Goal: Task Accomplishment & Management: Complete application form

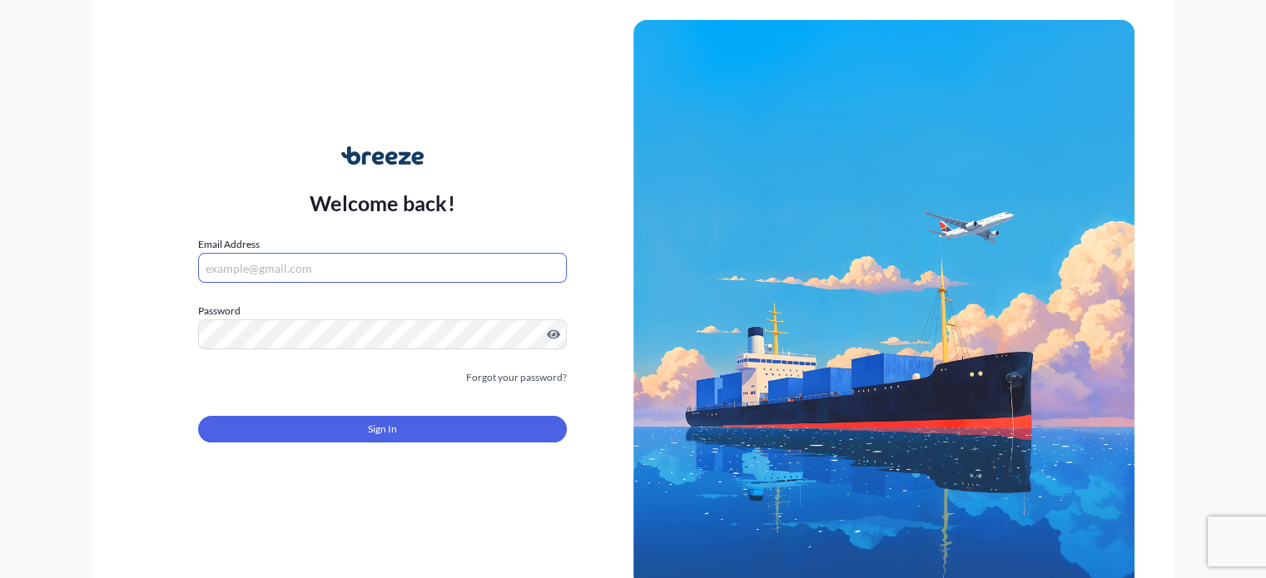
click at [339, 267] on input "Email Address" at bounding box center [382, 268] width 368 height 30
type input "[PERSON_NAME][EMAIL_ADDRESS][DOMAIN_NAME]"
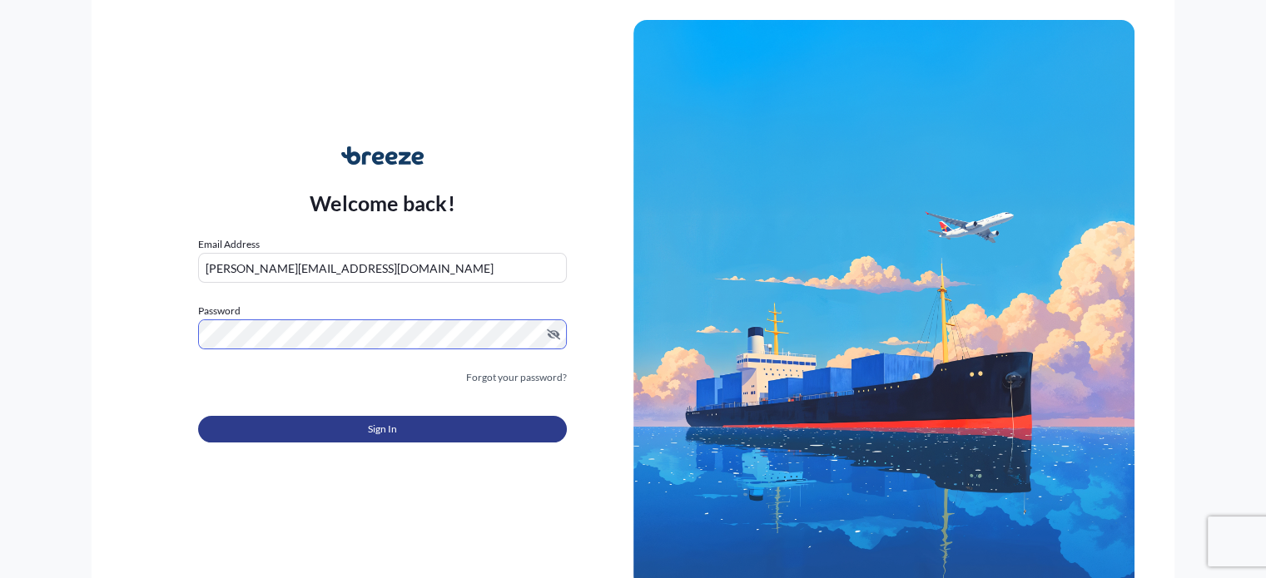
click at [337, 424] on button "Sign In" at bounding box center [382, 429] width 368 height 27
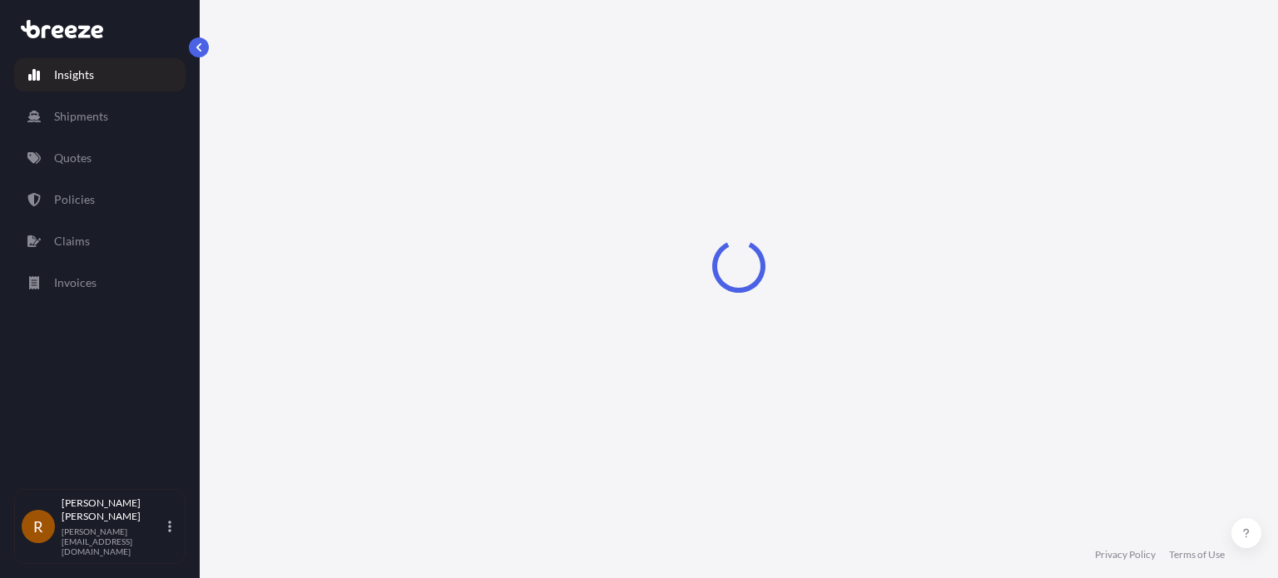
select select "2025"
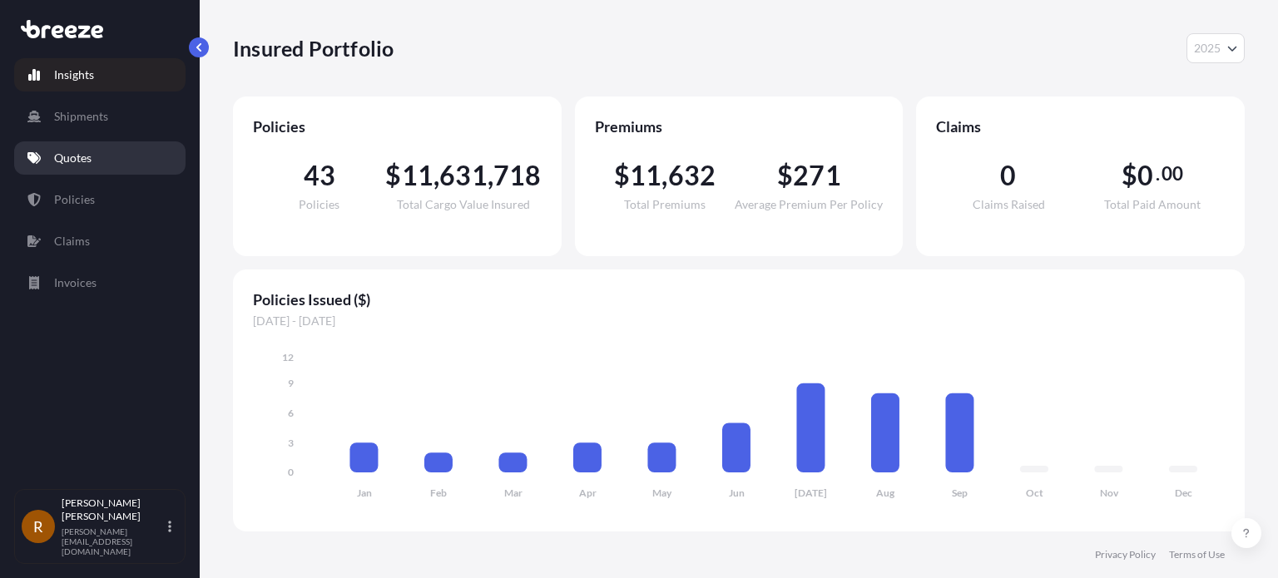
click at [106, 166] on link "Quotes" at bounding box center [99, 157] width 171 height 33
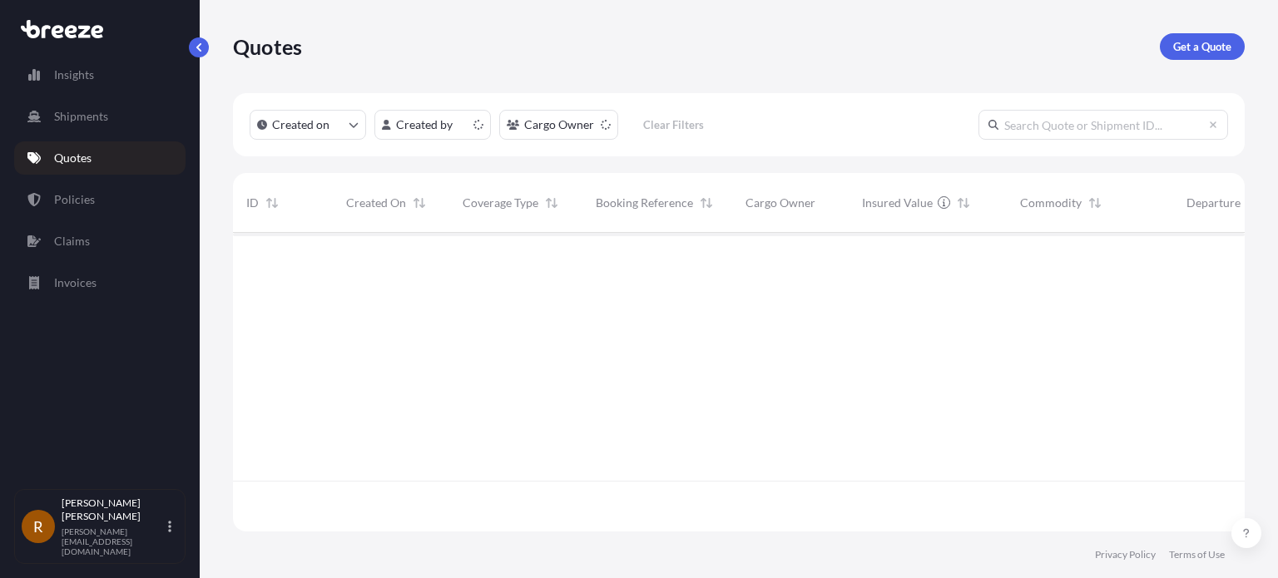
scroll to position [295, 998]
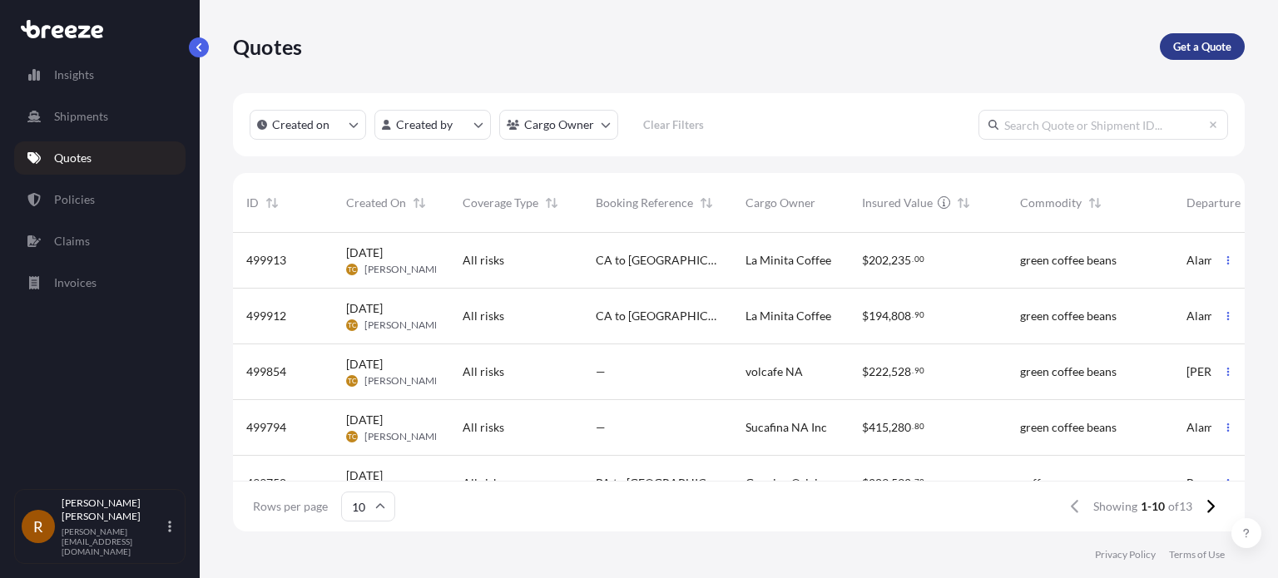
click at [1202, 38] on p "Get a Quote" at bounding box center [1202, 46] width 58 height 17
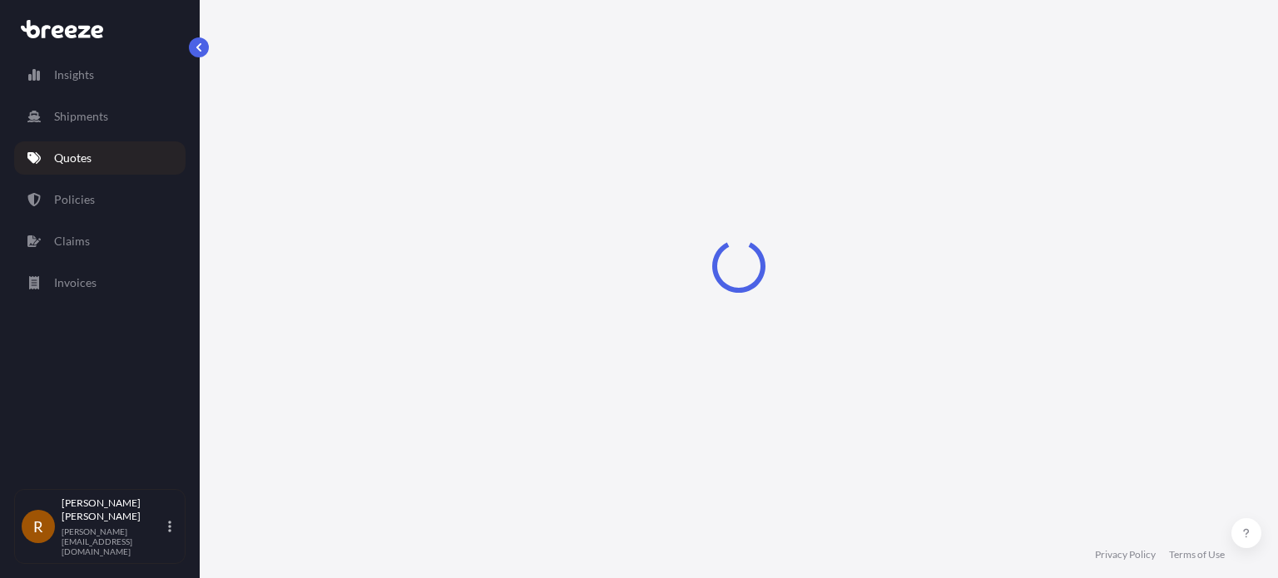
select select "Road"
select select "Sea"
select select "1"
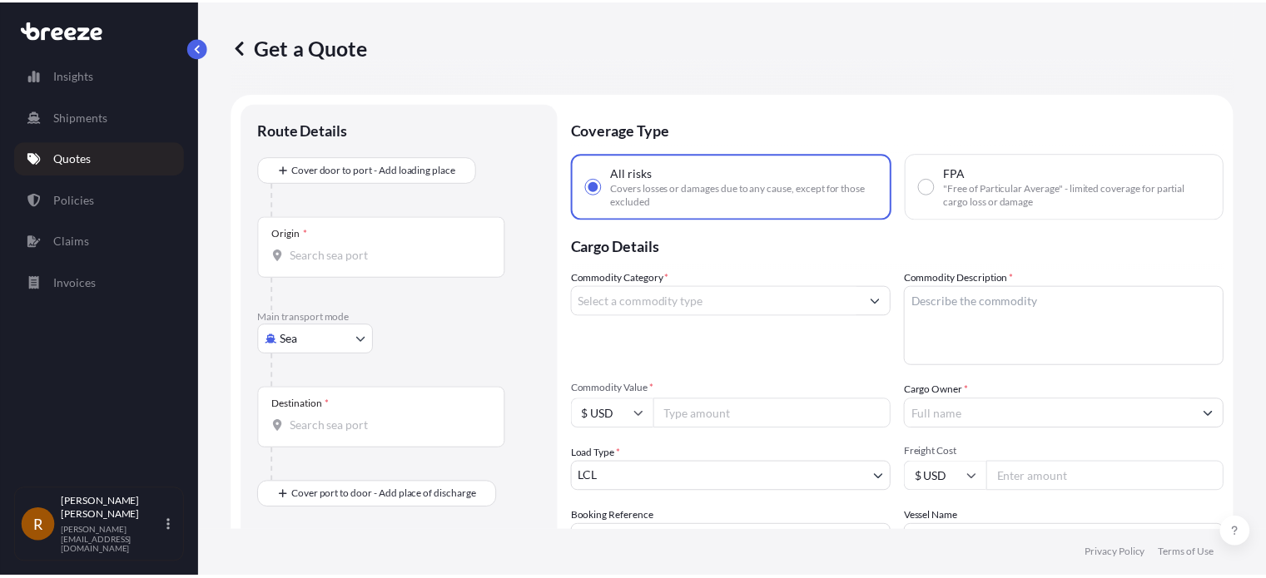
scroll to position [27, 0]
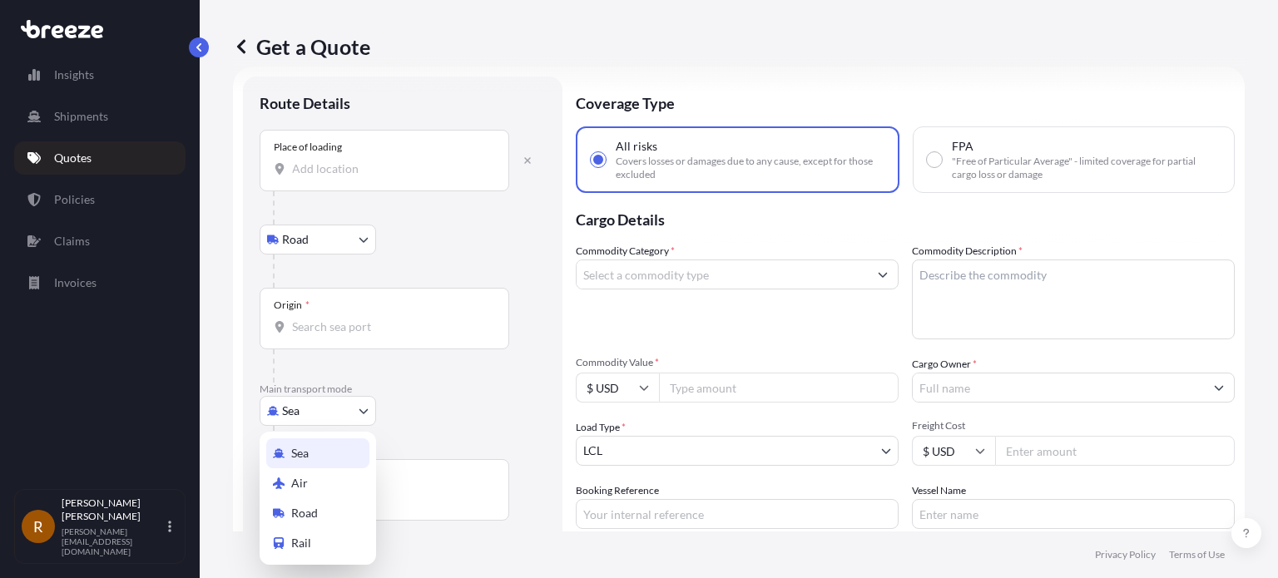
click at [339, 404] on body "Insights Shipments Quotes Policies Claims Invoices R [PERSON_NAME] [PERSON_NAME…" at bounding box center [639, 289] width 1278 height 578
click at [363, 515] on div "Road" at bounding box center [317, 513] width 103 height 30
select select "Road"
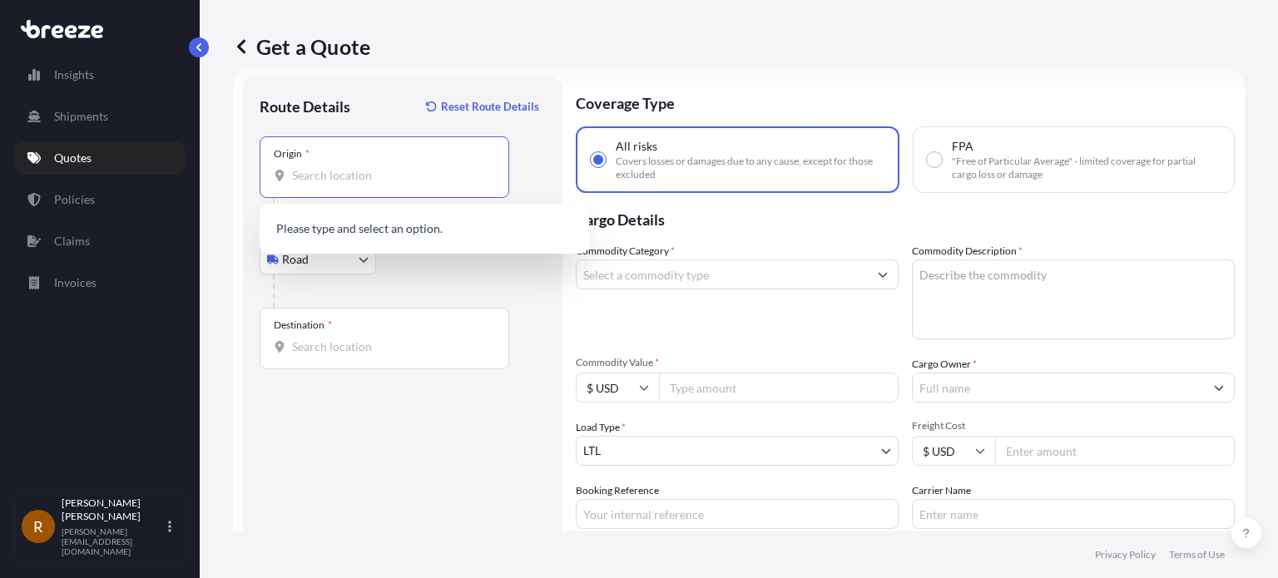
click at [325, 181] on input "Origin *" at bounding box center [390, 175] width 196 height 17
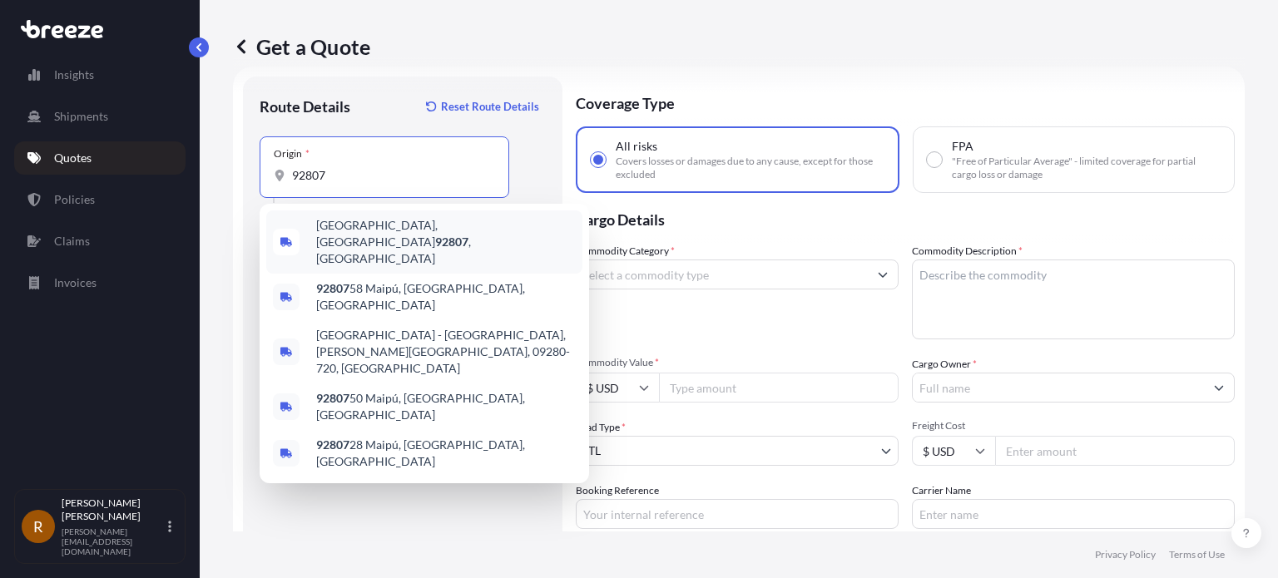
click at [339, 235] on span "[GEOGRAPHIC_DATA] , [GEOGRAPHIC_DATA]" at bounding box center [446, 242] width 260 height 50
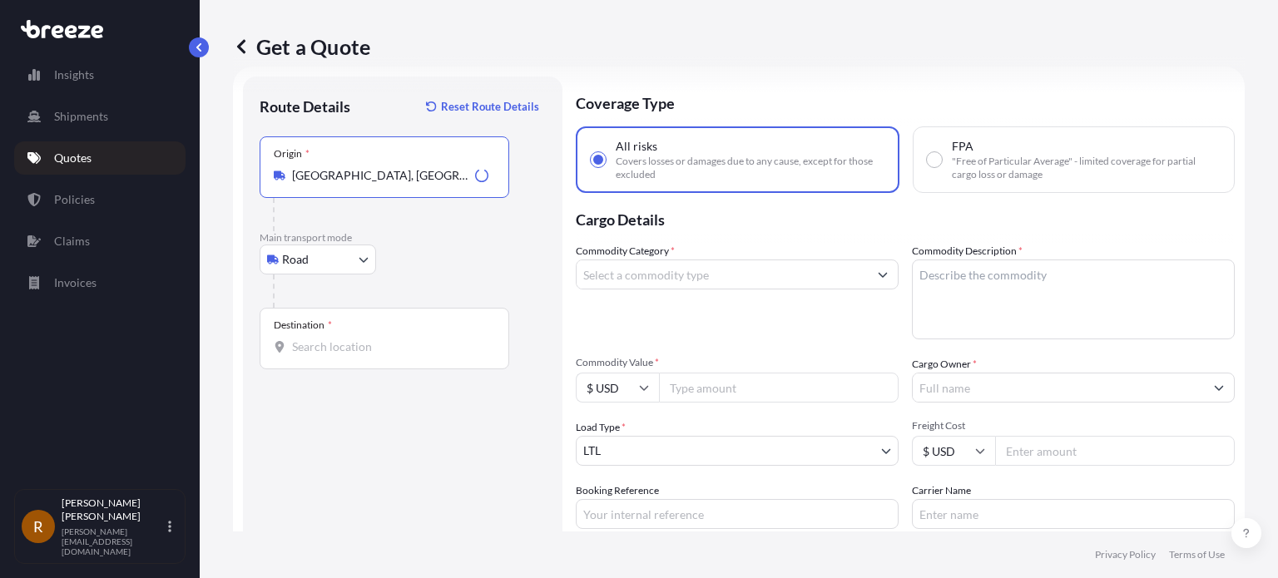
type input "[GEOGRAPHIC_DATA], [GEOGRAPHIC_DATA]"
click at [295, 336] on div "Destination *" at bounding box center [385, 339] width 250 height 62
click at [295, 339] on input "Destination *" at bounding box center [390, 347] width 196 height 17
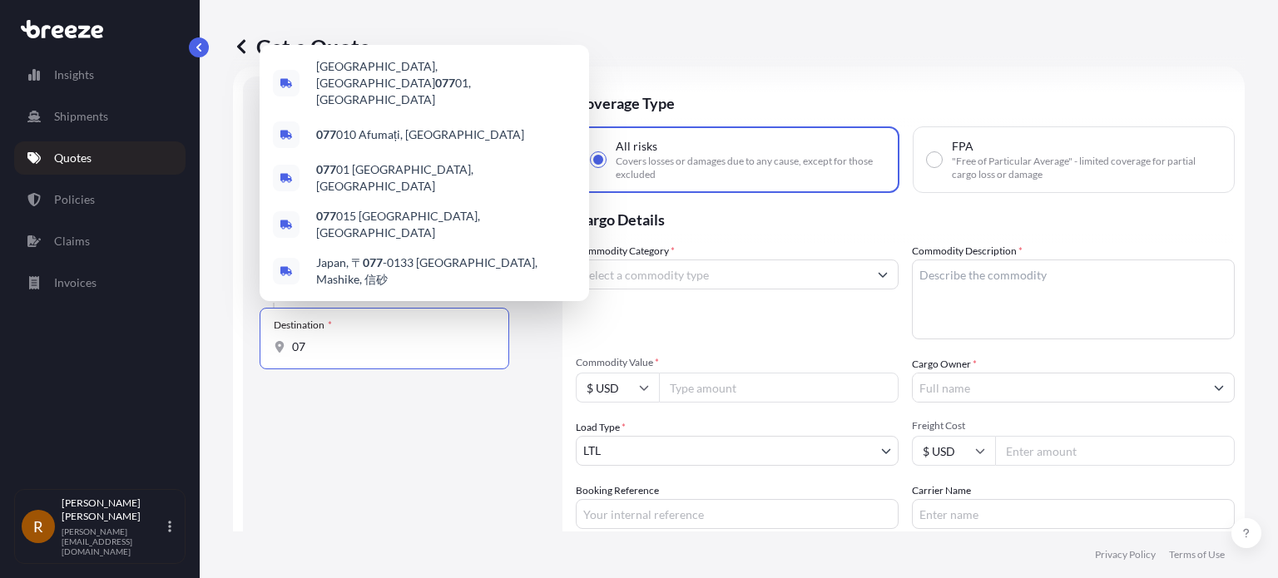
type input "0"
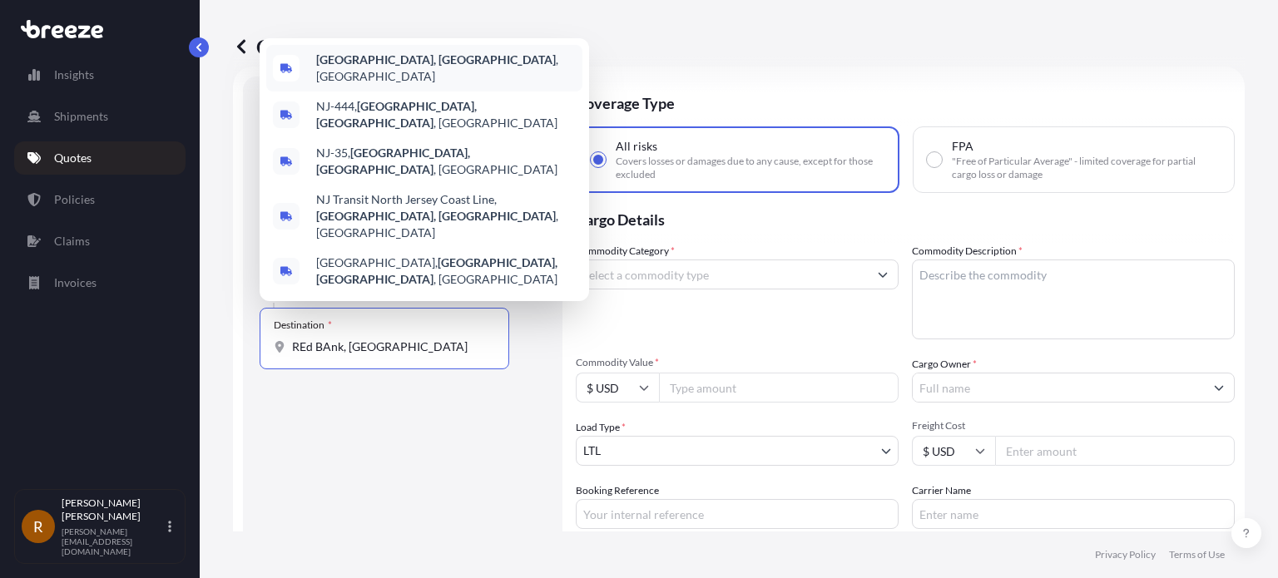
click at [368, 67] on b "[GEOGRAPHIC_DATA], [GEOGRAPHIC_DATA]" at bounding box center [436, 59] width 240 height 14
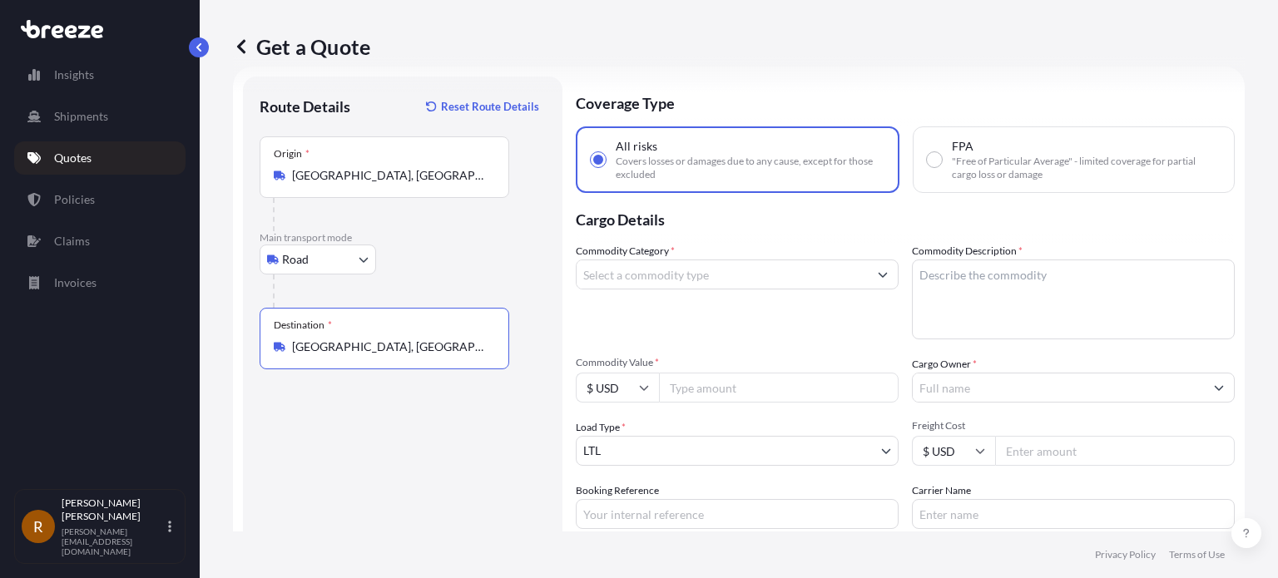
type input "[GEOGRAPHIC_DATA], [GEOGRAPHIC_DATA], [GEOGRAPHIC_DATA]"
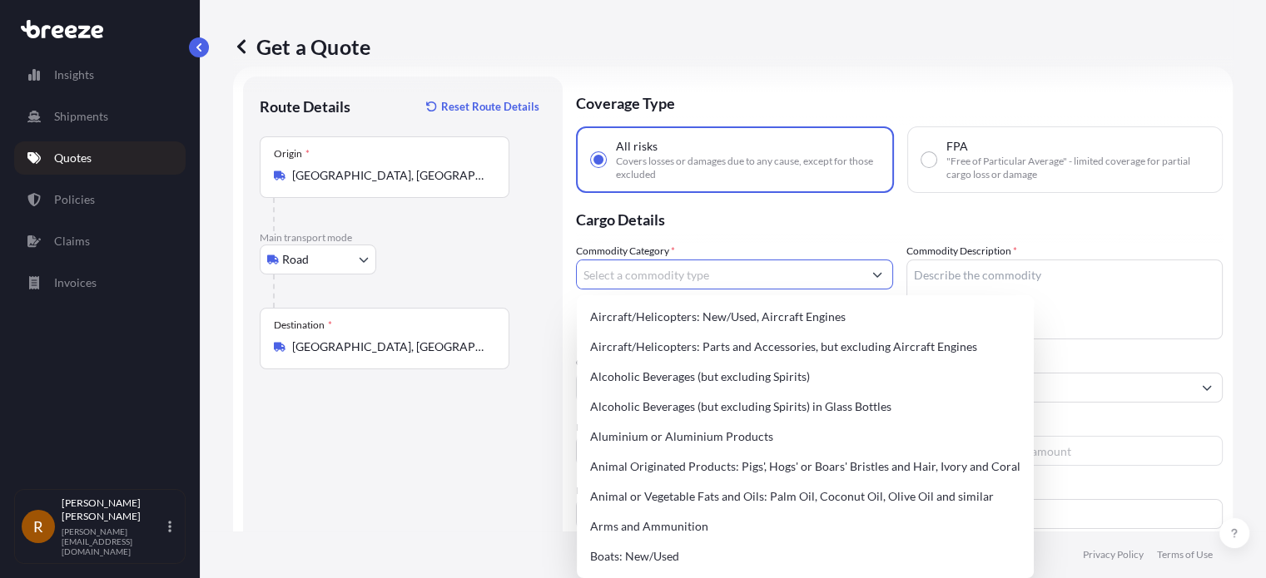
click at [671, 274] on input "Commodity Category *" at bounding box center [719, 275] width 285 height 30
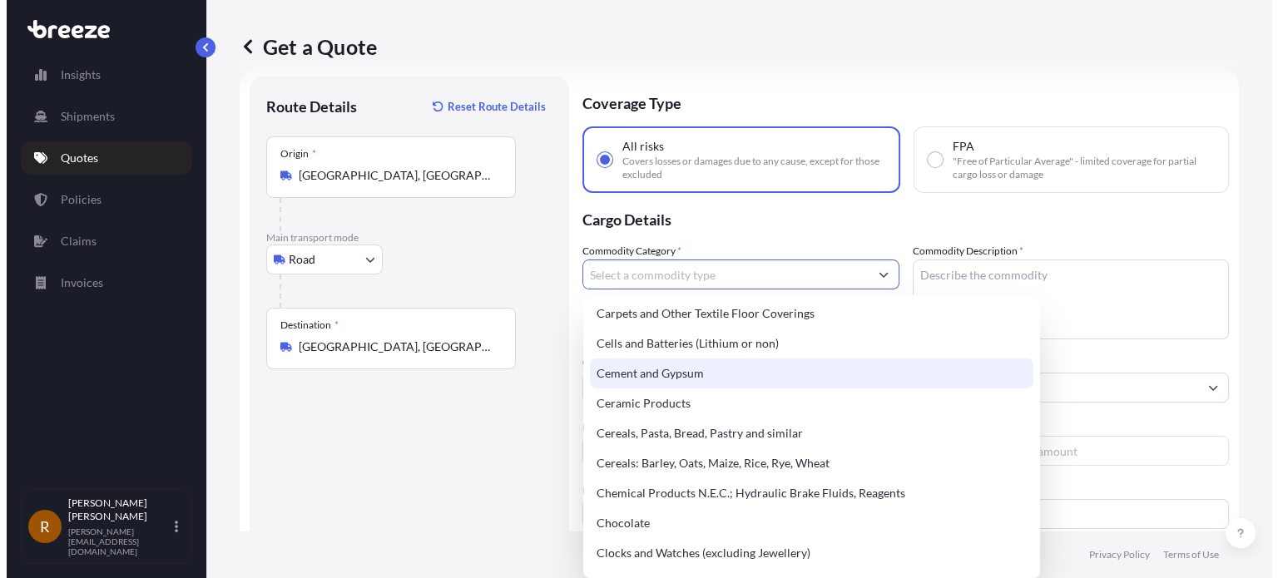
scroll to position [832, 0]
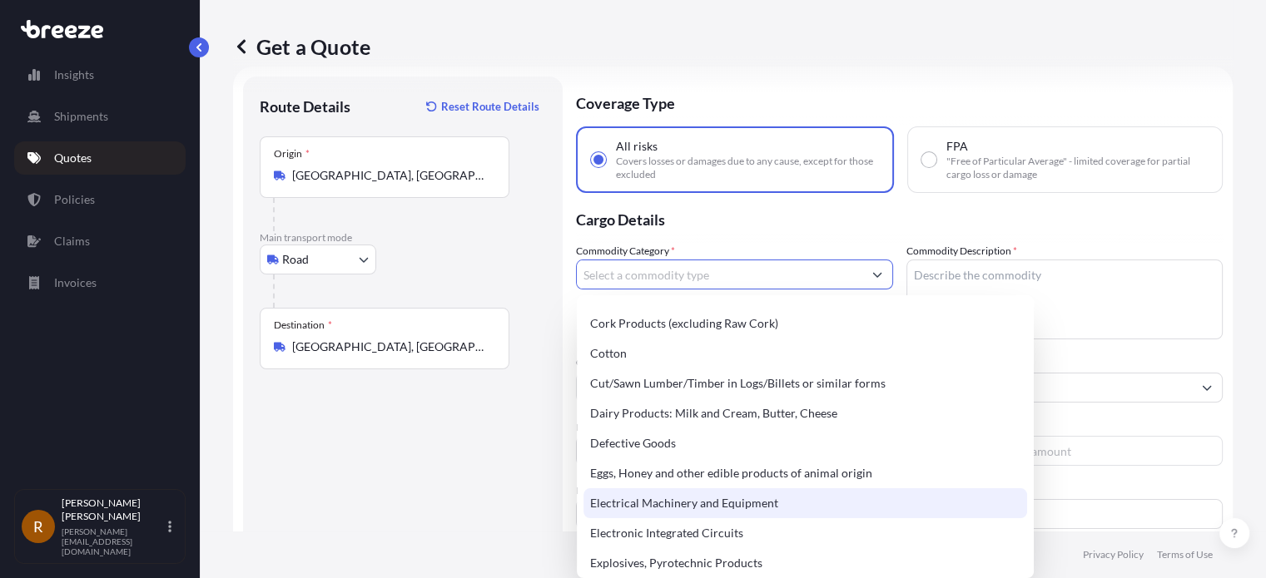
click at [696, 508] on div "Electrical Machinery and Equipment" at bounding box center [804, 503] width 443 height 30
type input "Electrical Machinery and Equipment"
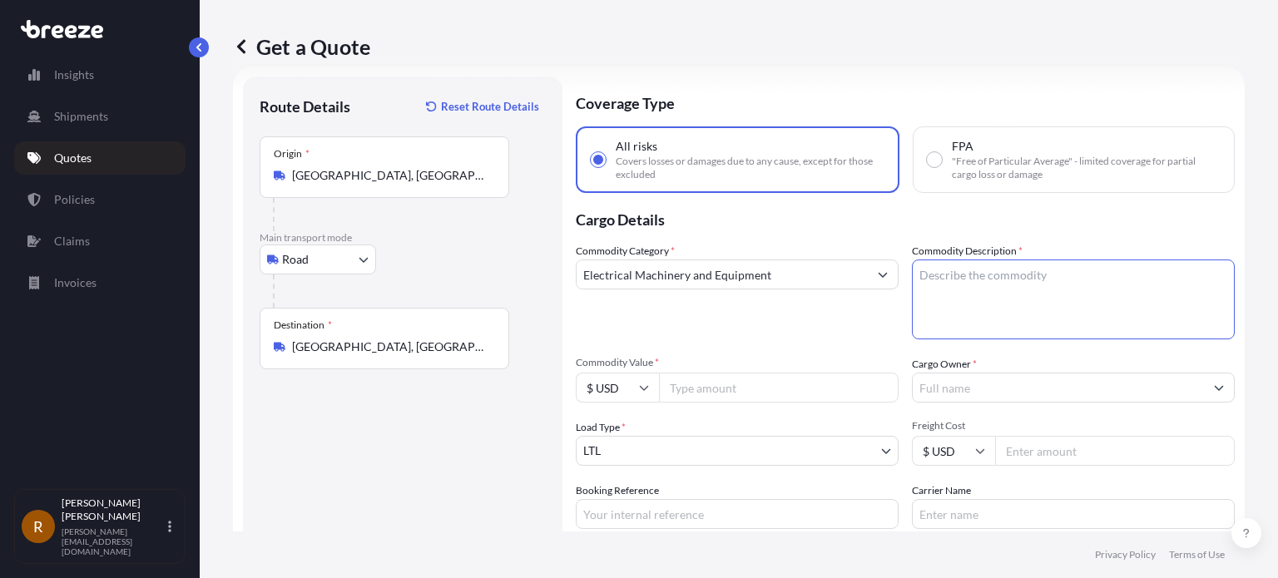
click at [939, 283] on textarea "Commodity Description *" at bounding box center [1073, 300] width 323 height 80
click at [922, 273] on textarea "Commodity Description *" at bounding box center [1073, 300] width 323 height 80
paste textarea "Product: Model # SCC 1505 Cryogenic Deflashing Machine (New) with accessories P…"
drag, startPoint x: 1026, startPoint y: 305, endPoint x: 946, endPoint y: 308, distance: 79.9
click at [945, 309] on textarea "Product: Model # SCC 1505 Cryogenic Deflashing Machine (New) with accessories P…" at bounding box center [1073, 300] width 323 height 80
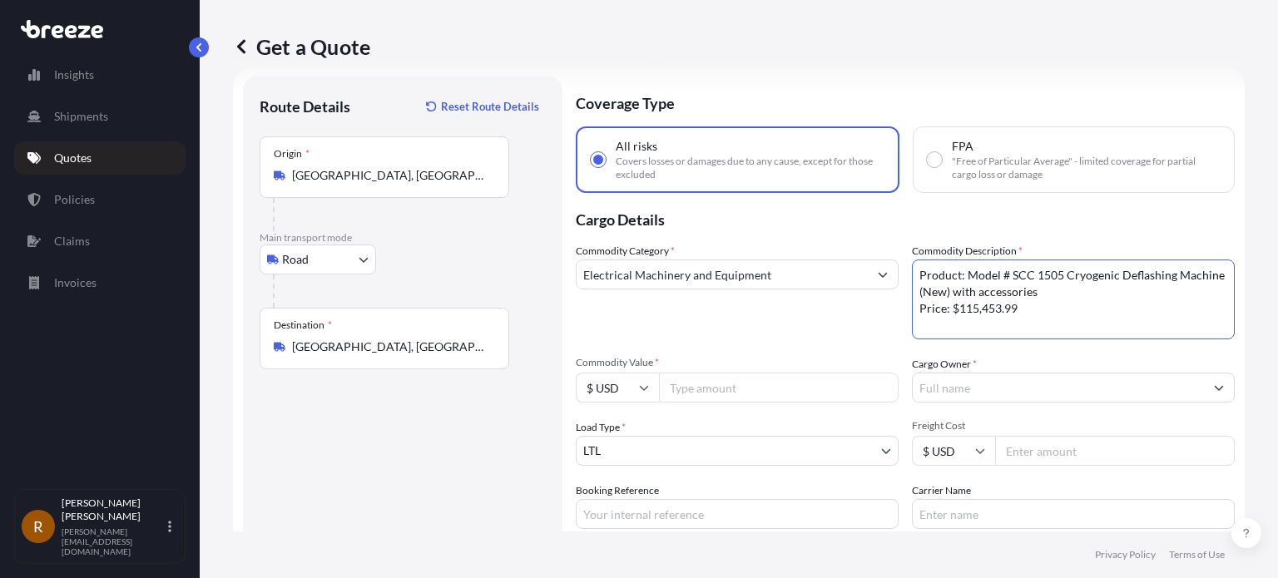
type textarea "Product: Model # SCC 1505 Cryogenic Deflashing Machine (New) with accessories P…"
click at [712, 392] on input "Commodity Value *" at bounding box center [779, 388] width 240 height 30
paste input "115453.99"
type input "115453.99"
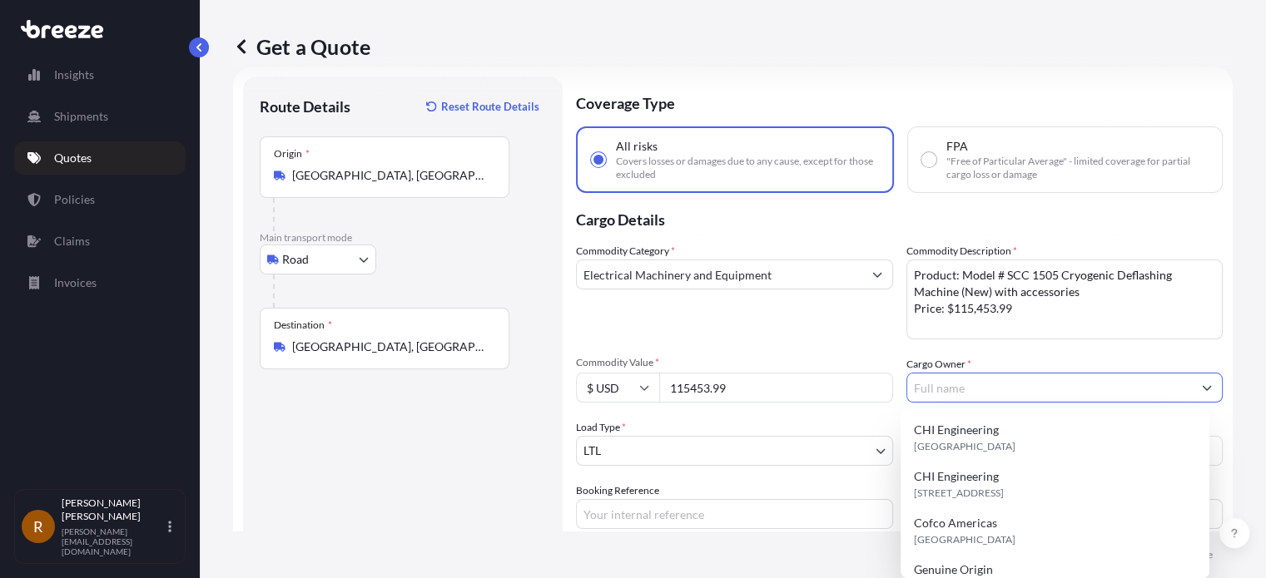
click at [946, 387] on input "Cargo Owner *" at bounding box center [1049, 388] width 285 height 30
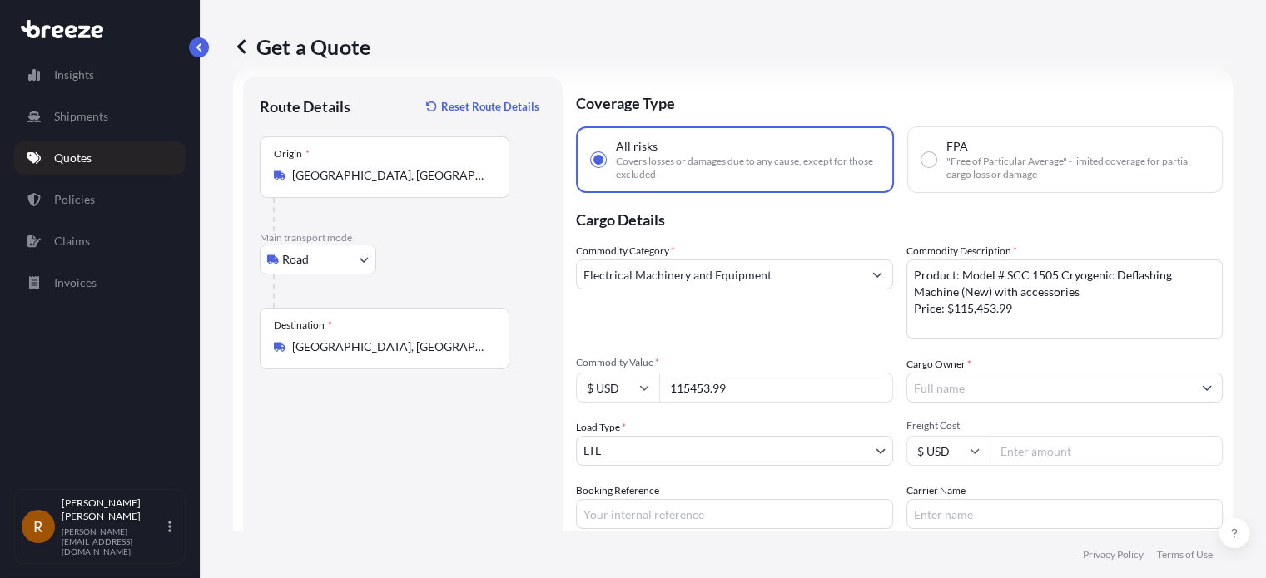
click at [926, 385] on input "Cargo Owner *" at bounding box center [1049, 388] width 285 height 30
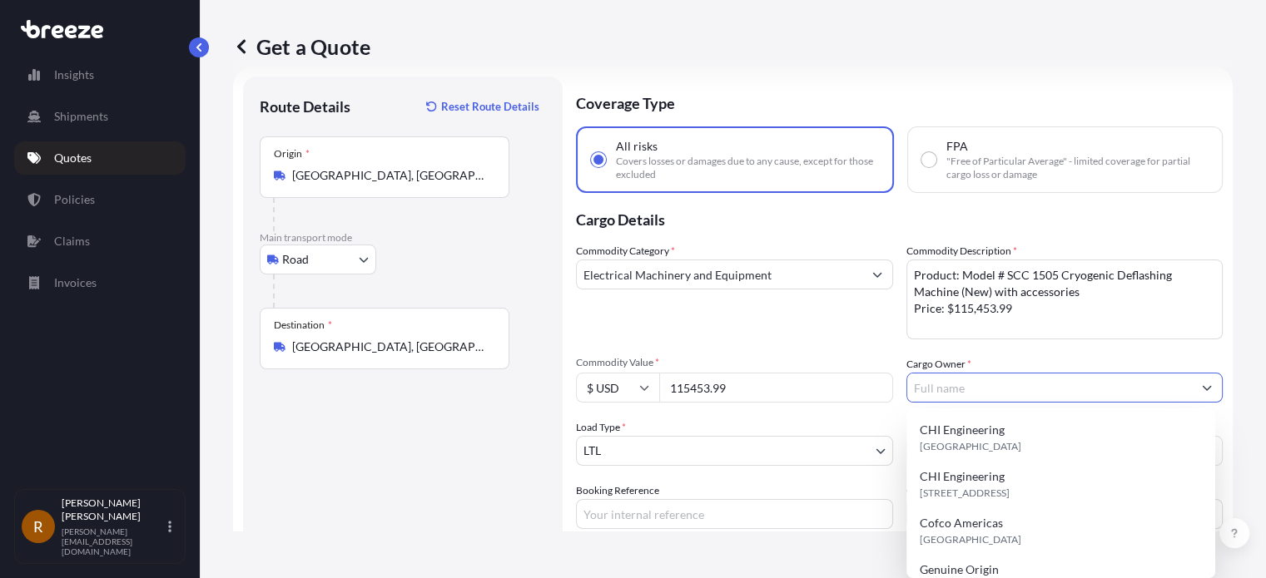
paste input "Cryomatic, LLC dba Cryogenic Systems & Parts"
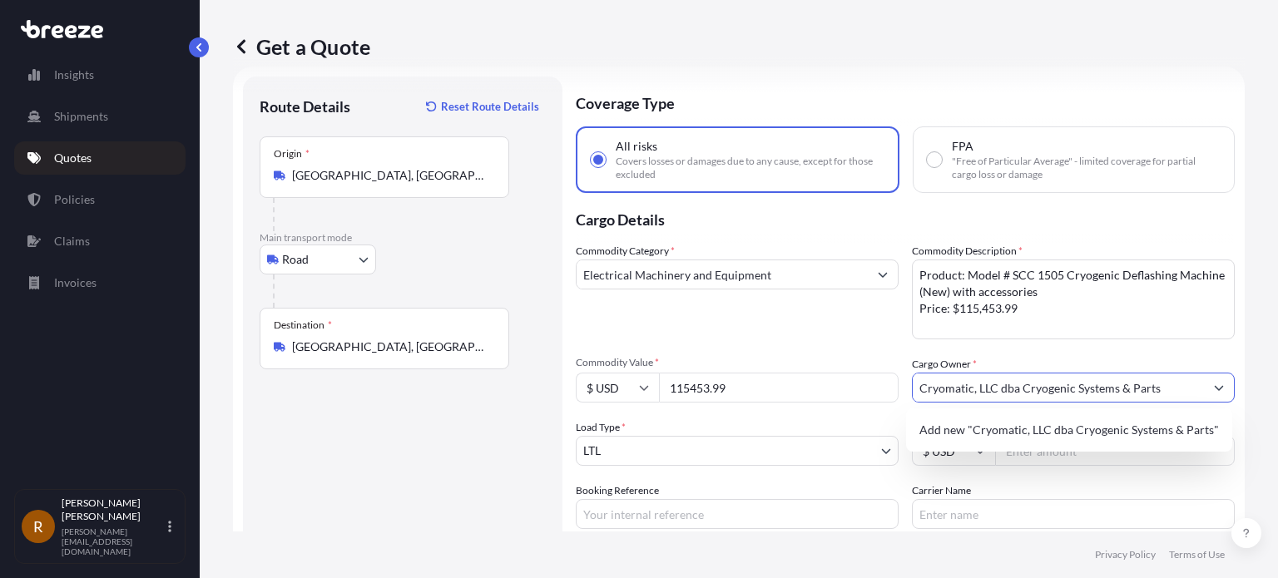
type input "Cryomatic, LLC dba Cryogenic Systems & Parts"
click at [883, 553] on footer "Privacy Policy Terms of Use" at bounding box center [739, 555] width 1078 height 47
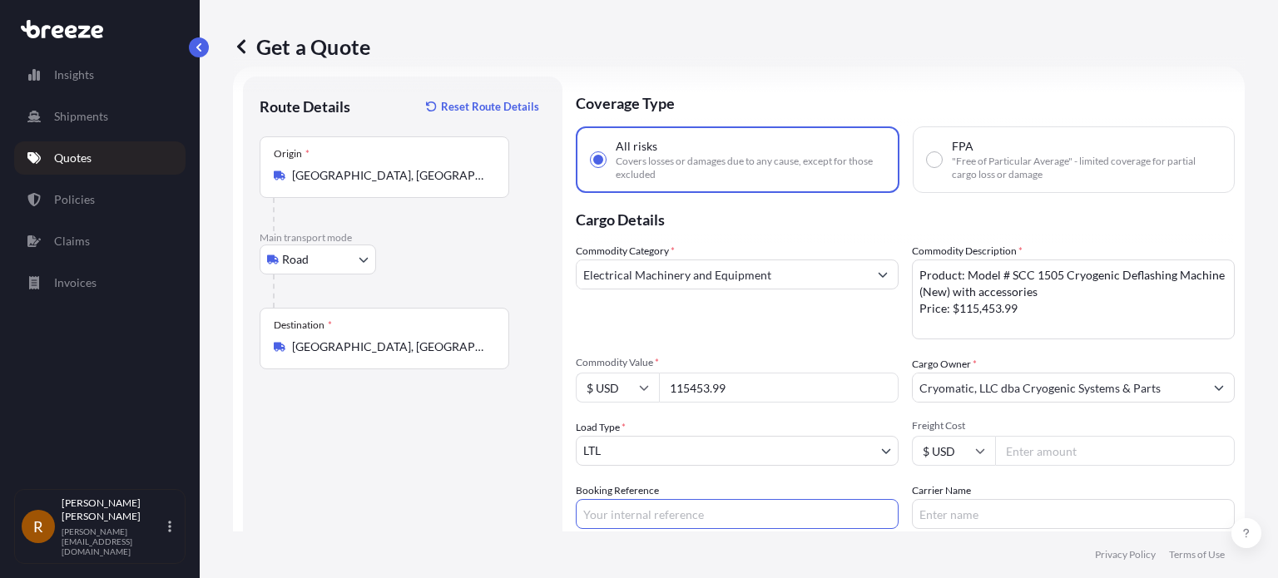
click at [686, 504] on input "Booking Reference" at bounding box center [737, 514] width 323 height 30
type input "c"
type input "*"
click at [980, 520] on input "Carrier Name" at bounding box center [1073, 514] width 323 height 30
type input "[PERSON_NAME]"
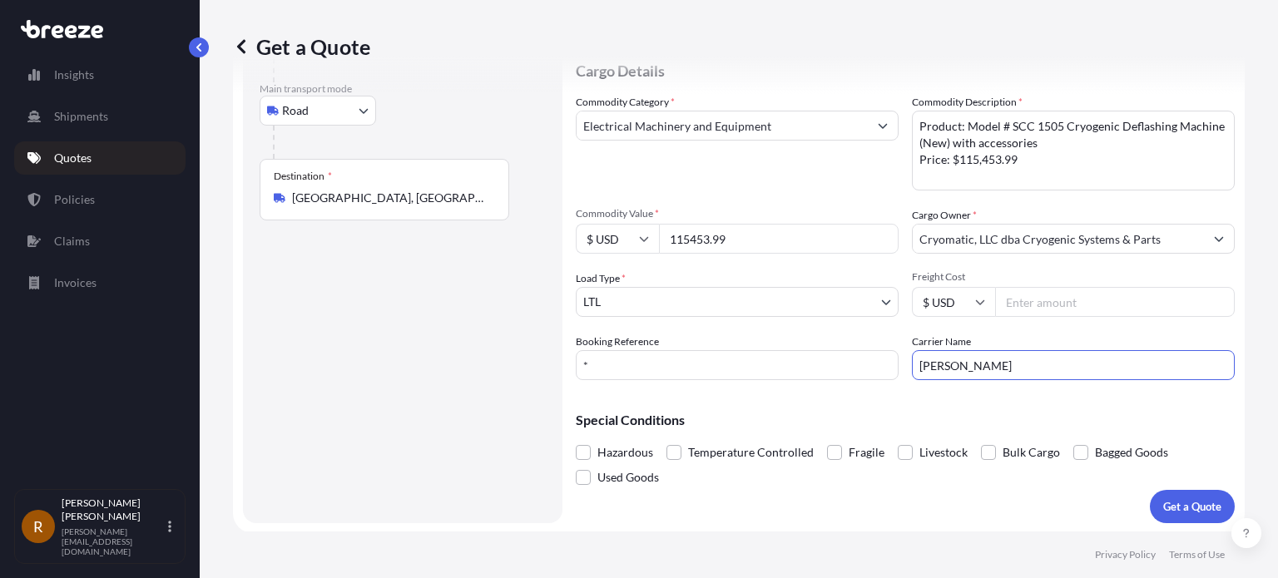
scroll to position [176, 0]
click at [988, 450] on span at bounding box center [988, 451] width 15 height 15
click at [981, 439] on input "Bulk Cargo" at bounding box center [981, 439] width 0 height 0
click at [1082, 452] on span at bounding box center [1080, 451] width 15 height 15
click at [1073, 439] on input "Bagged Goods" at bounding box center [1073, 439] width 0 height 0
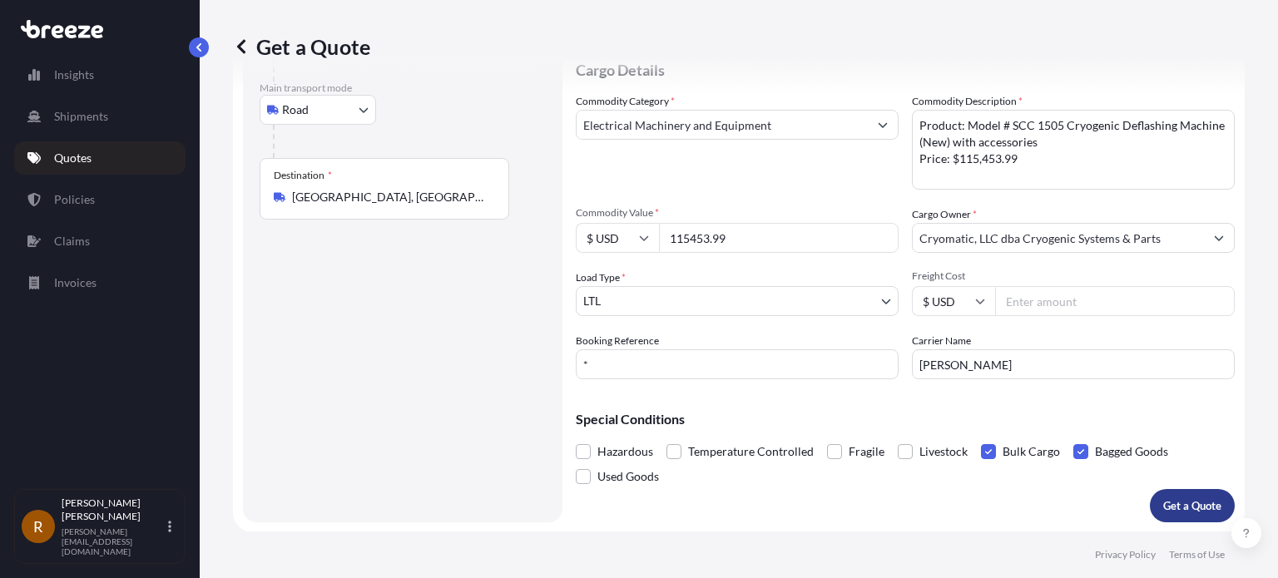
click at [1175, 503] on p "Get a Quote" at bounding box center [1192, 506] width 58 height 17
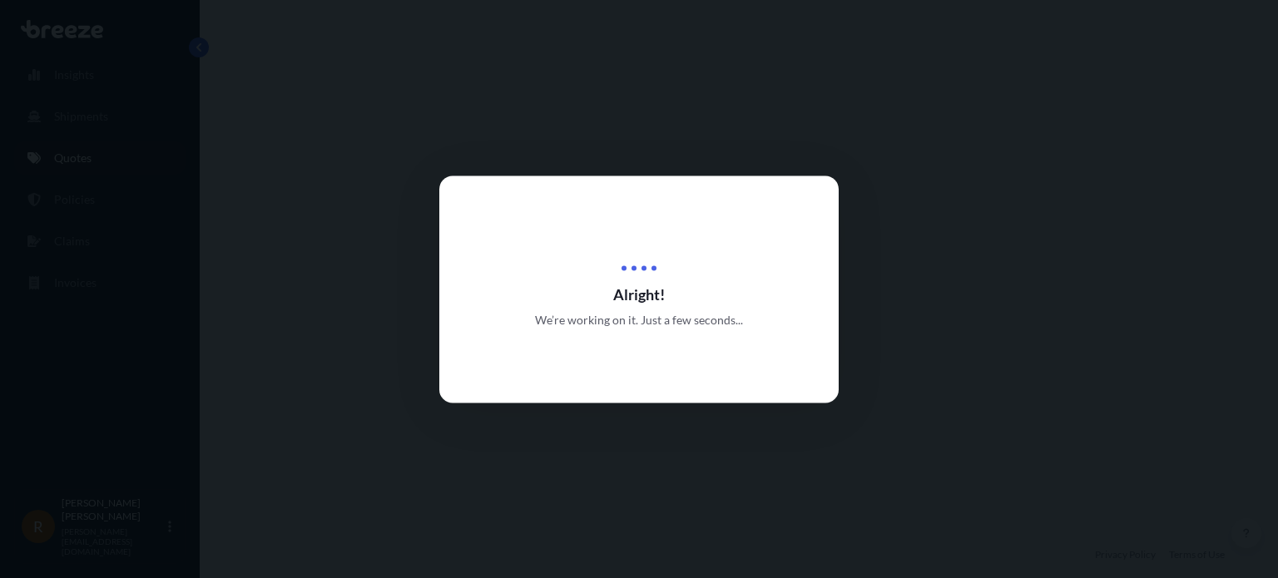
select select "Road"
select select "1"
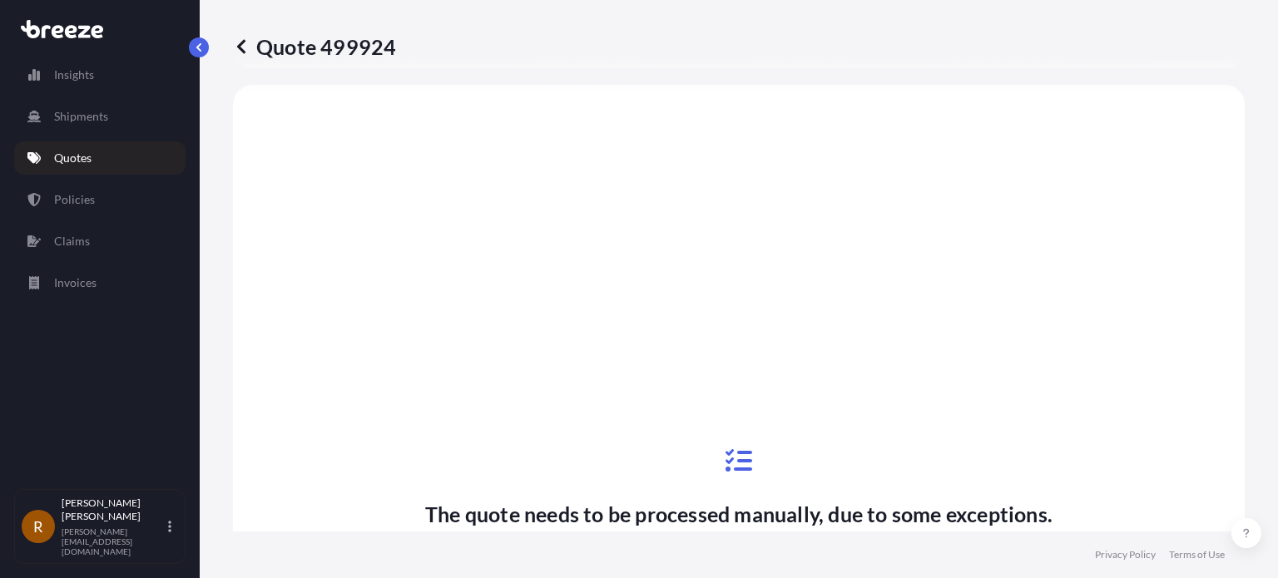
scroll to position [642, 0]
